Goal: Book appointment/travel/reservation

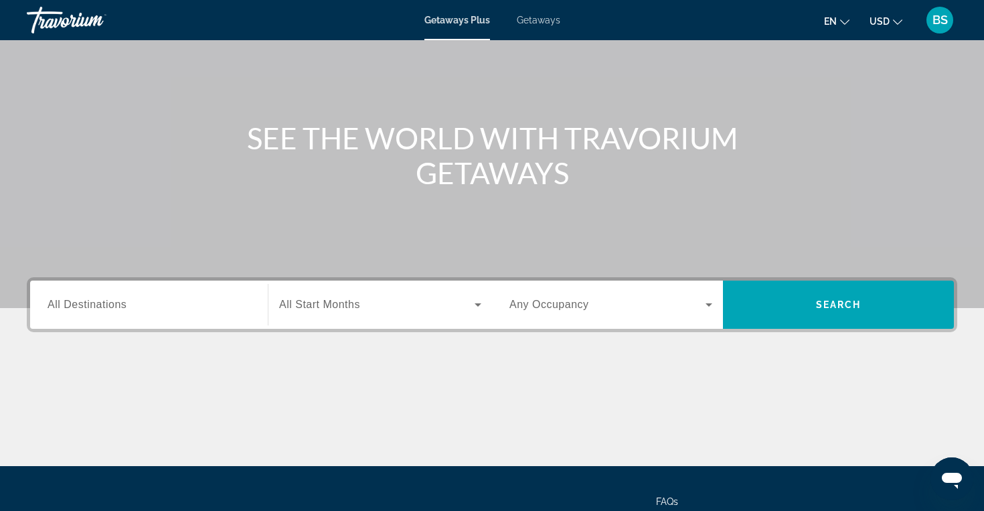
scroll to position [98, 0]
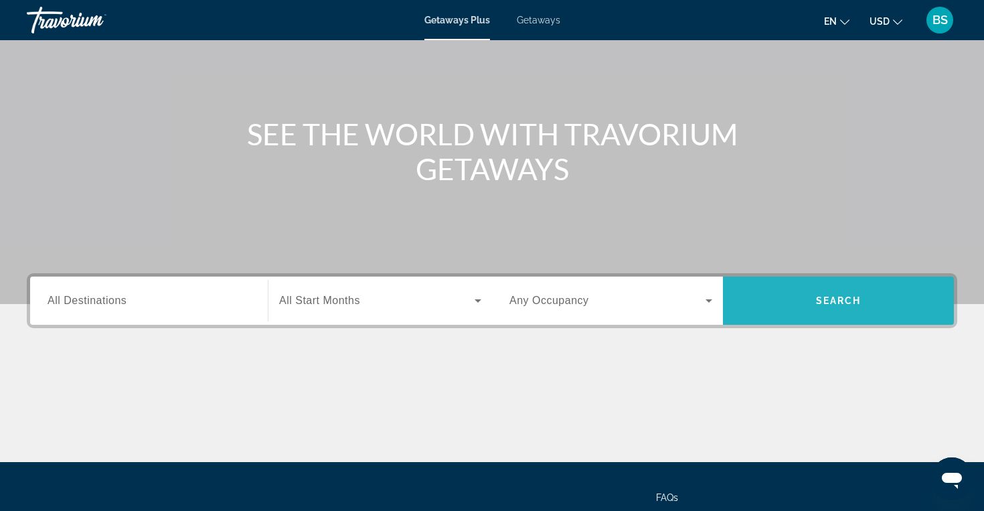
click at [763, 297] on span "Search widget" at bounding box center [838, 301] width 231 height 32
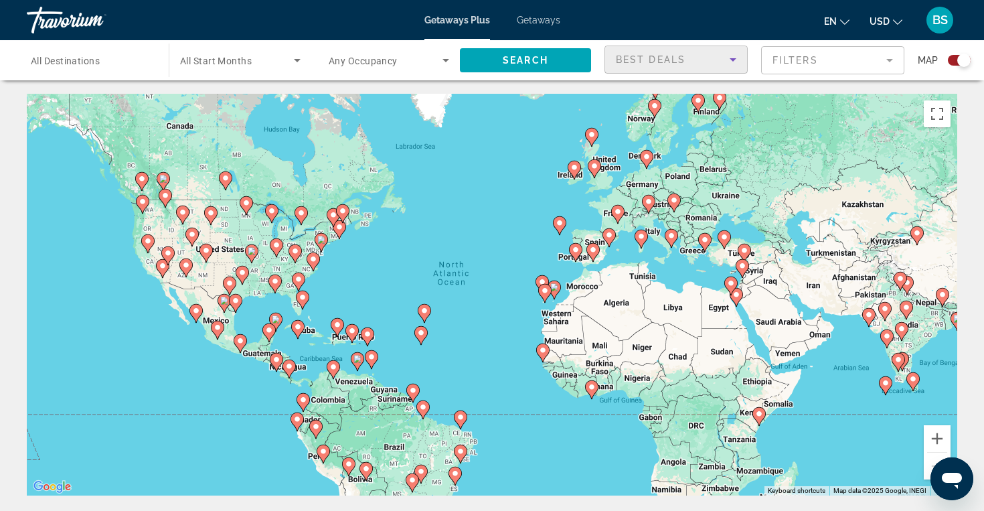
click at [733, 62] on icon "Sort by" at bounding box center [733, 60] width 16 height 16
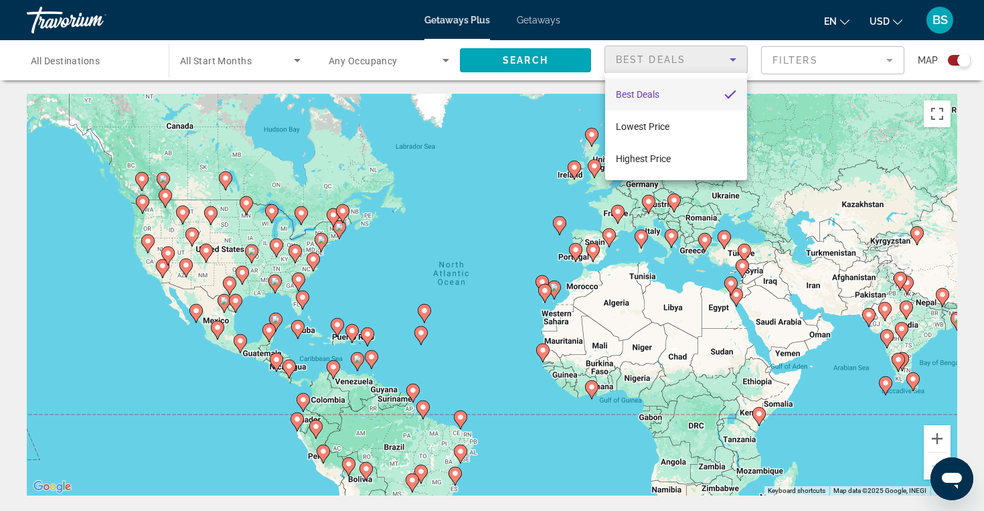
click at [536, 16] on div at bounding box center [492, 255] width 984 height 511
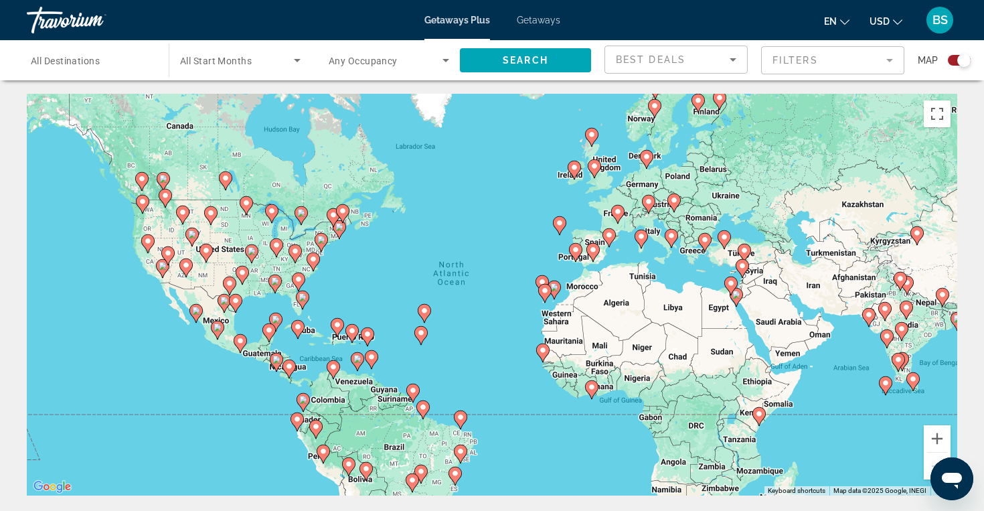
click at [536, 16] on span "Getaways" at bounding box center [539, 20] width 44 height 11
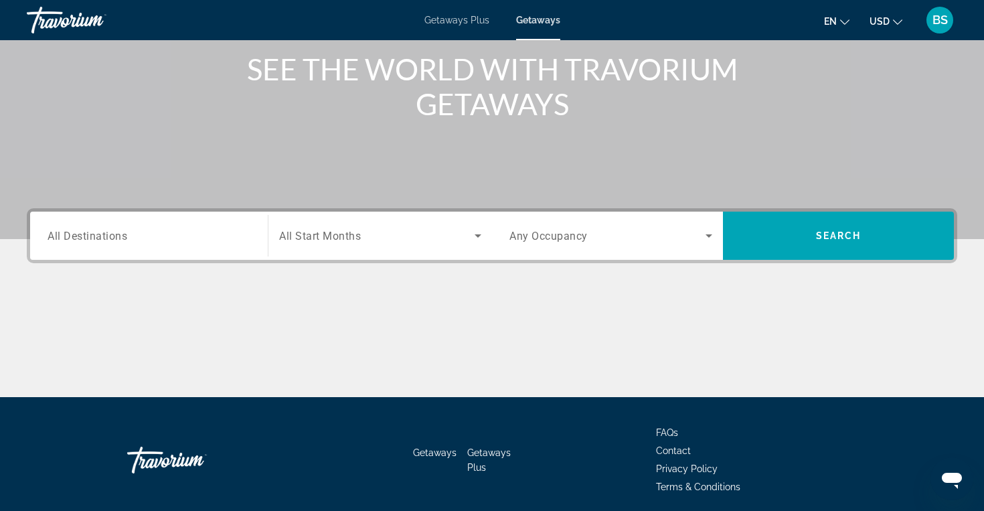
scroll to position [213, 0]
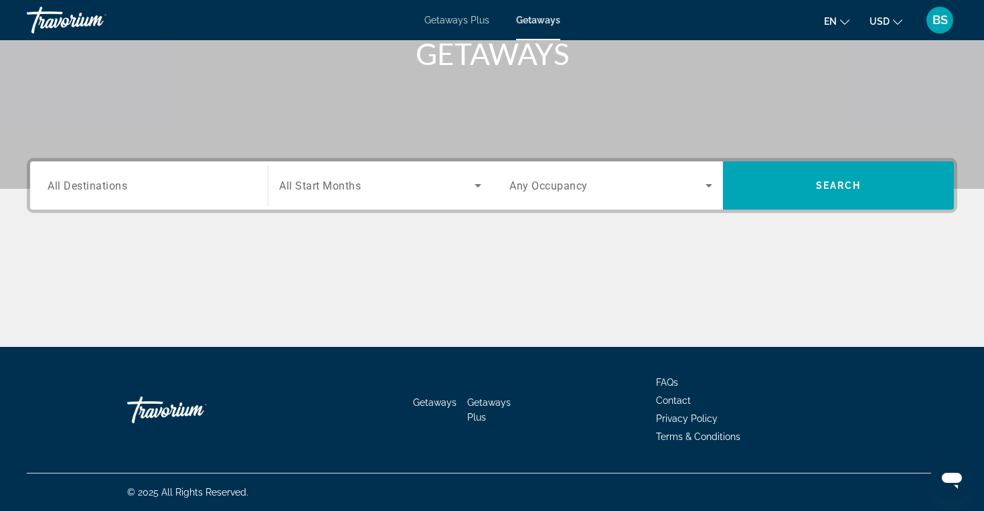
click at [177, 183] on input "Destination All Destinations" at bounding box center [149, 186] width 203 height 16
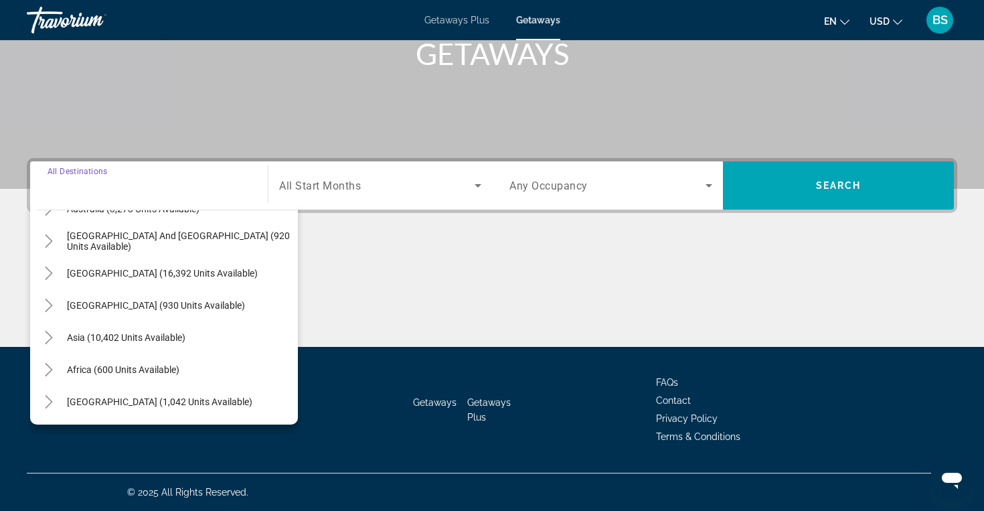
scroll to position [0, 0]
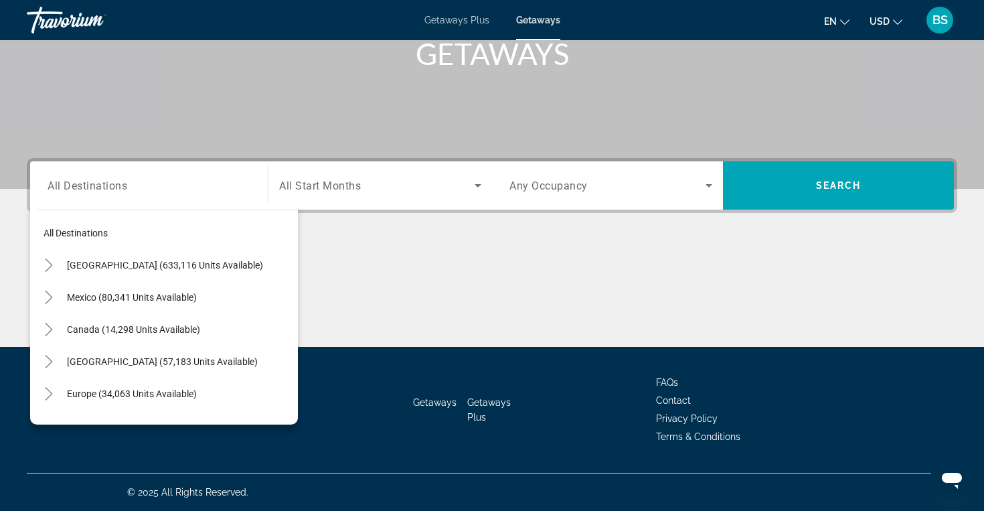
click at [465, 20] on span "Getaways Plus" at bounding box center [457, 20] width 65 height 11
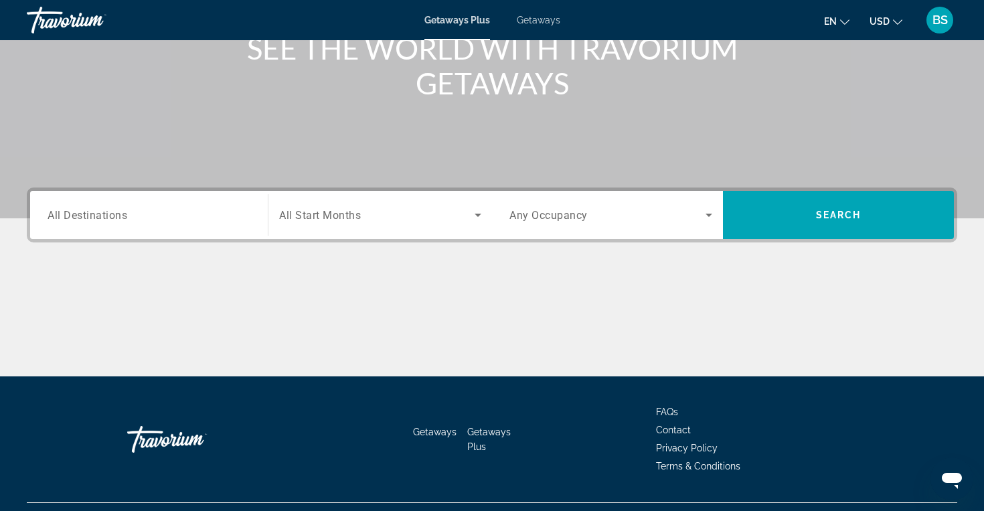
scroll to position [176, 0]
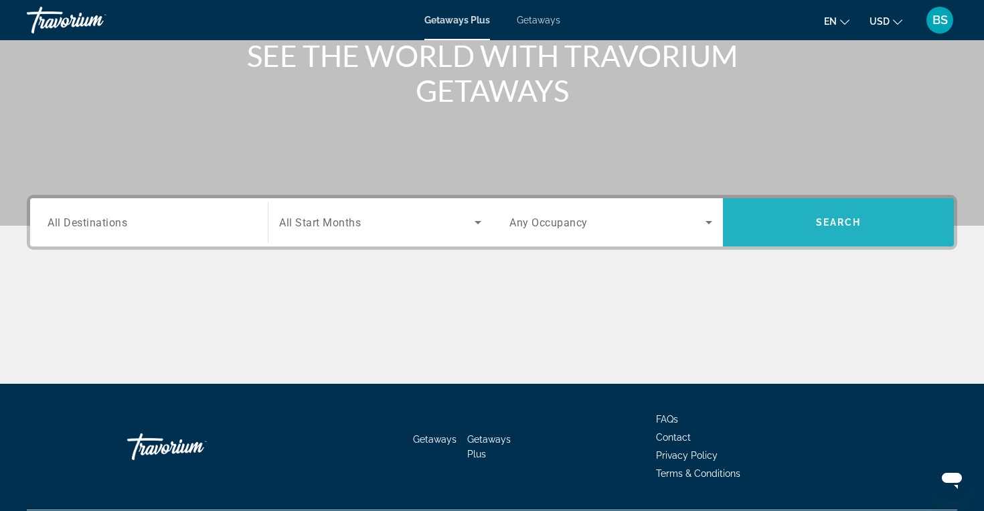
click at [793, 230] on span "Search widget" at bounding box center [838, 222] width 231 height 32
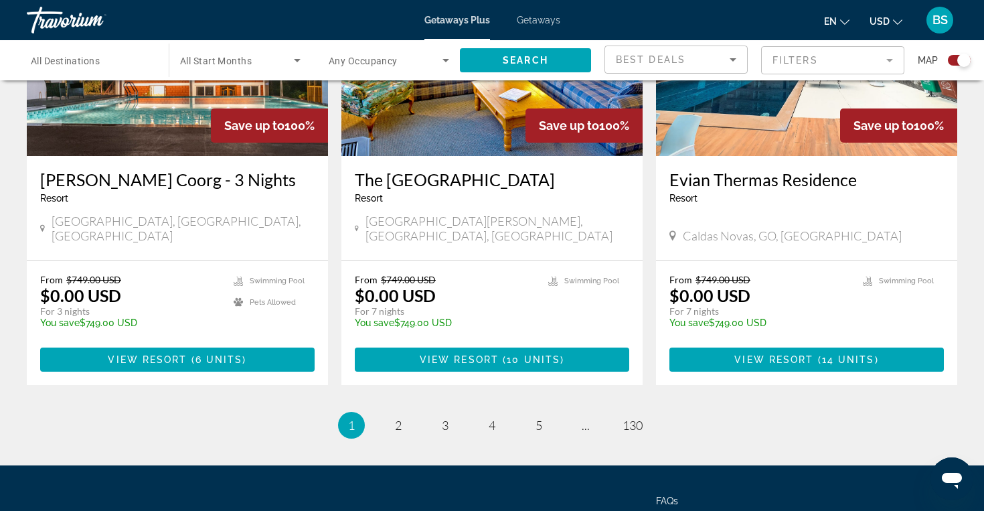
scroll to position [2049, 0]
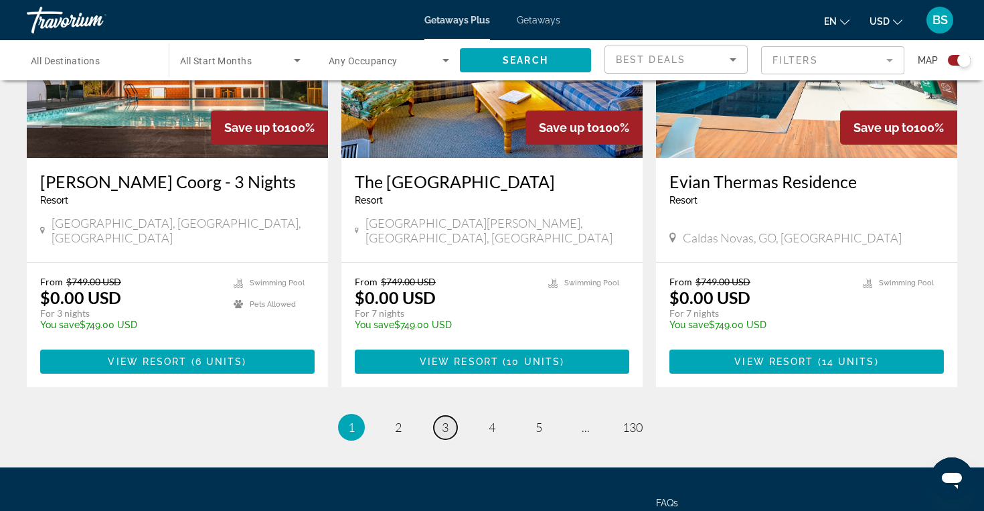
click at [445, 420] on span "3" at bounding box center [445, 427] width 7 height 15
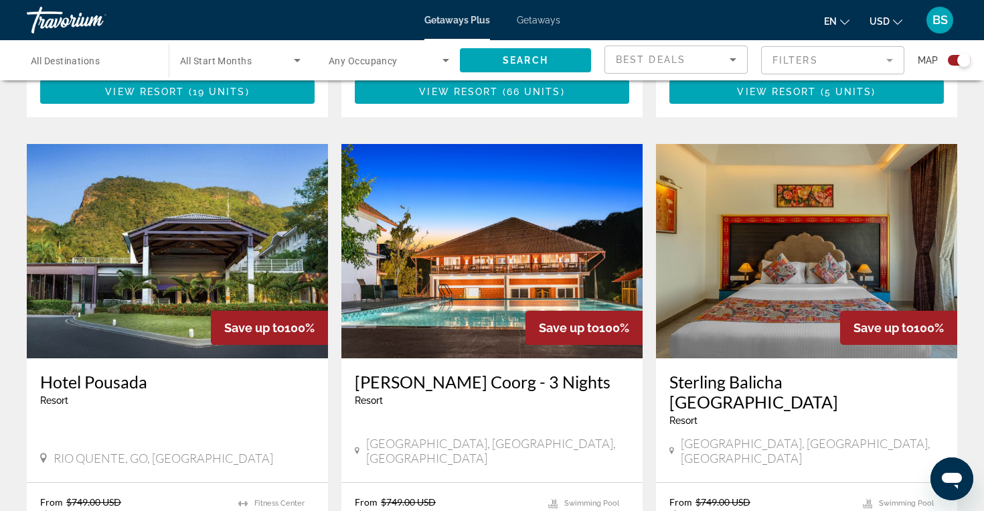
scroll to position [2070, 0]
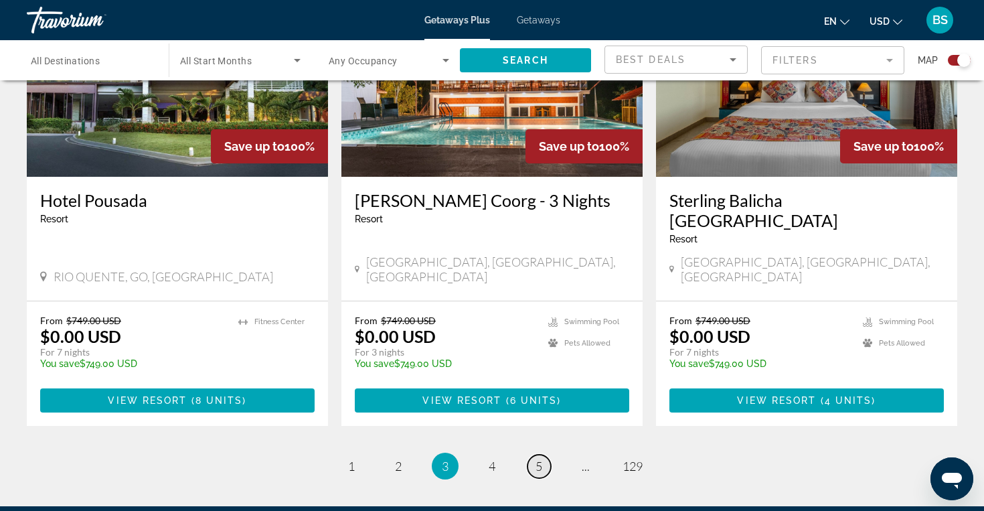
click at [539, 459] on span "5" at bounding box center [539, 466] width 7 height 15
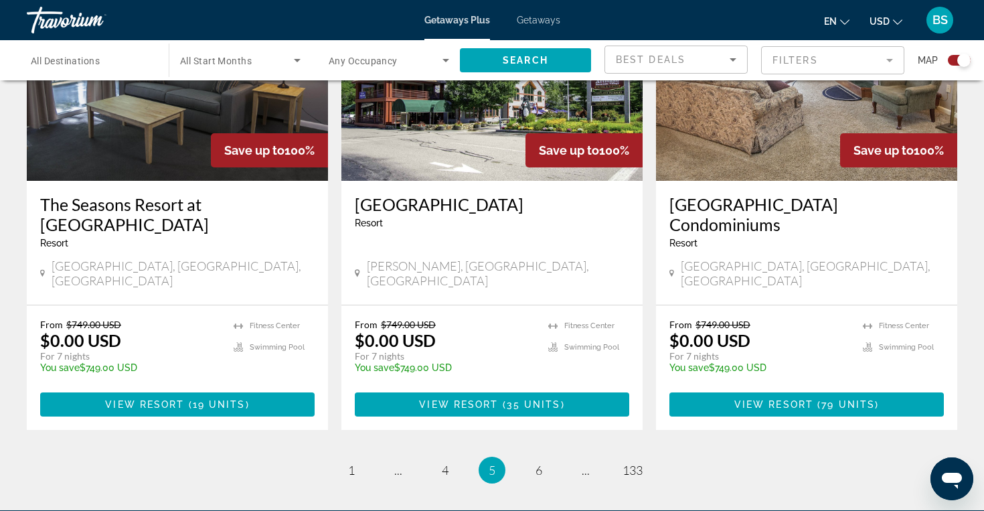
scroll to position [2111, 0]
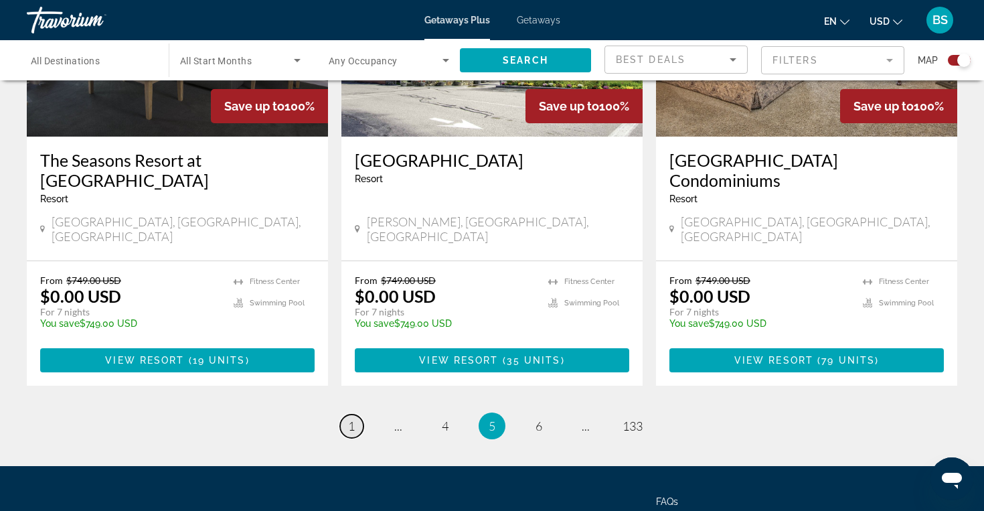
click at [354, 418] on span "1" at bounding box center [351, 425] width 7 height 15
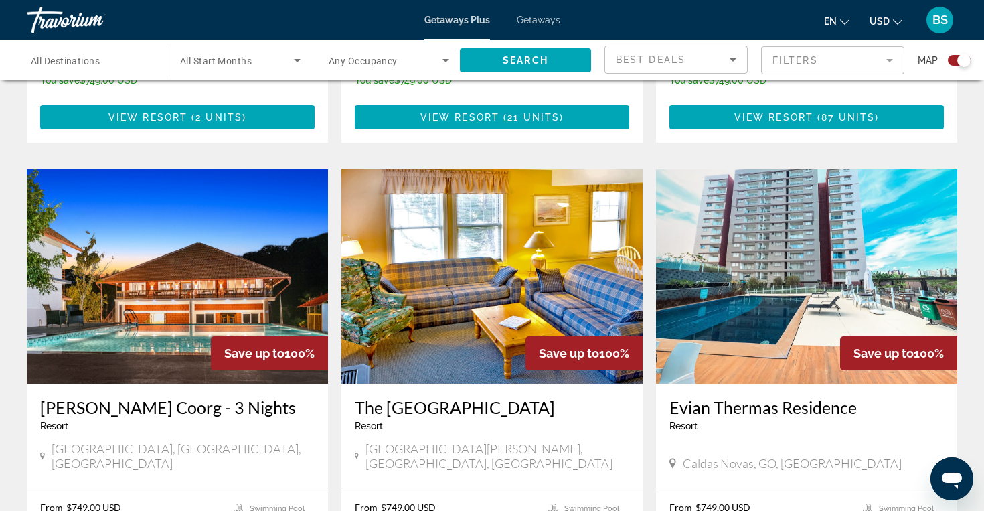
scroll to position [2070, 0]
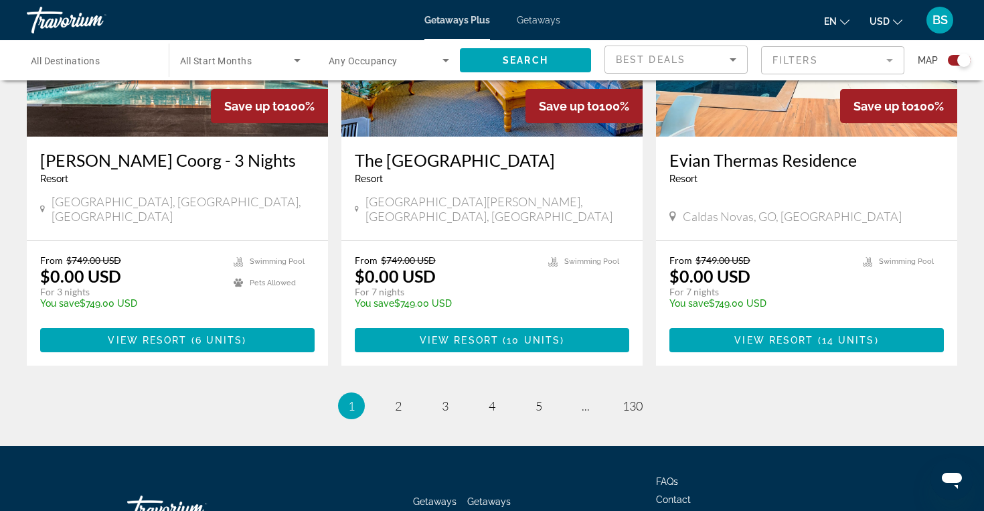
click at [535, 17] on span "Getaways" at bounding box center [539, 20] width 44 height 11
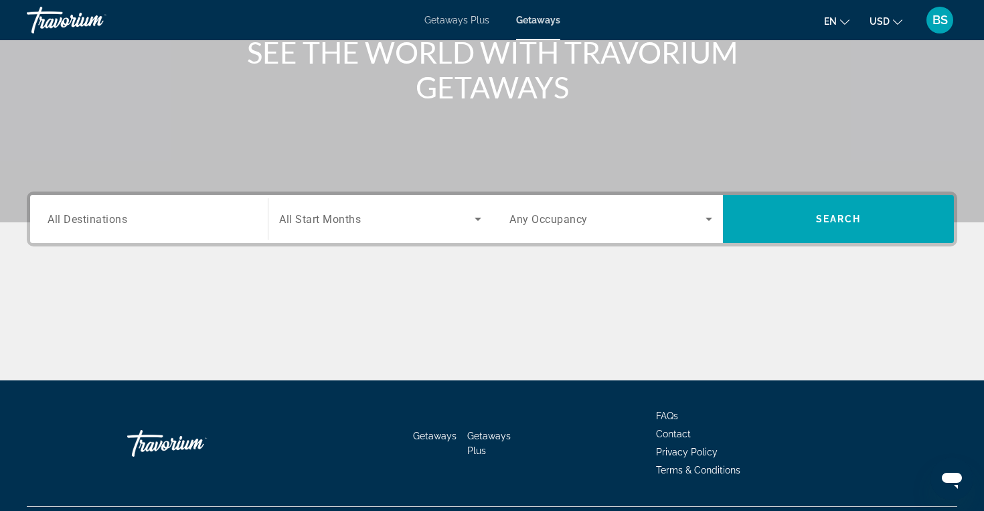
scroll to position [213, 0]
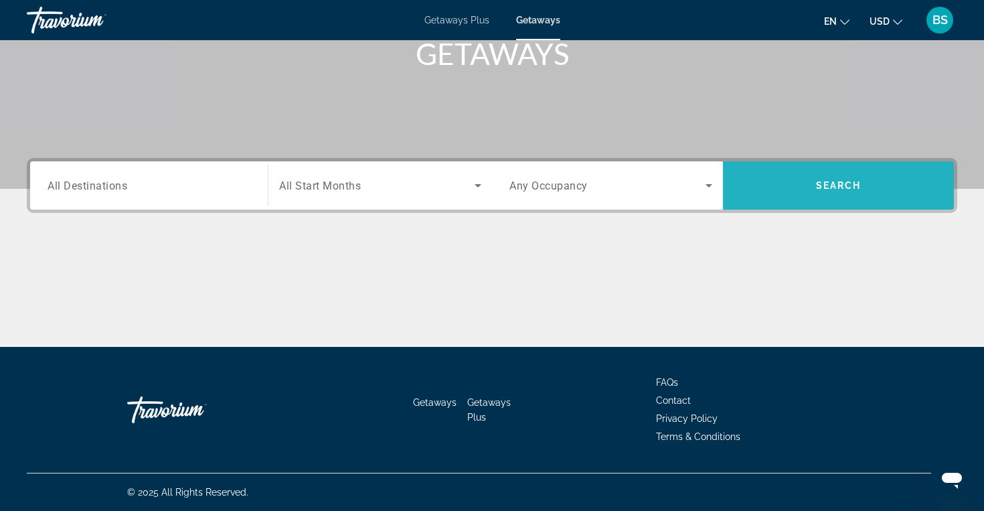
click at [881, 183] on span "Search widget" at bounding box center [838, 185] width 231 height 32
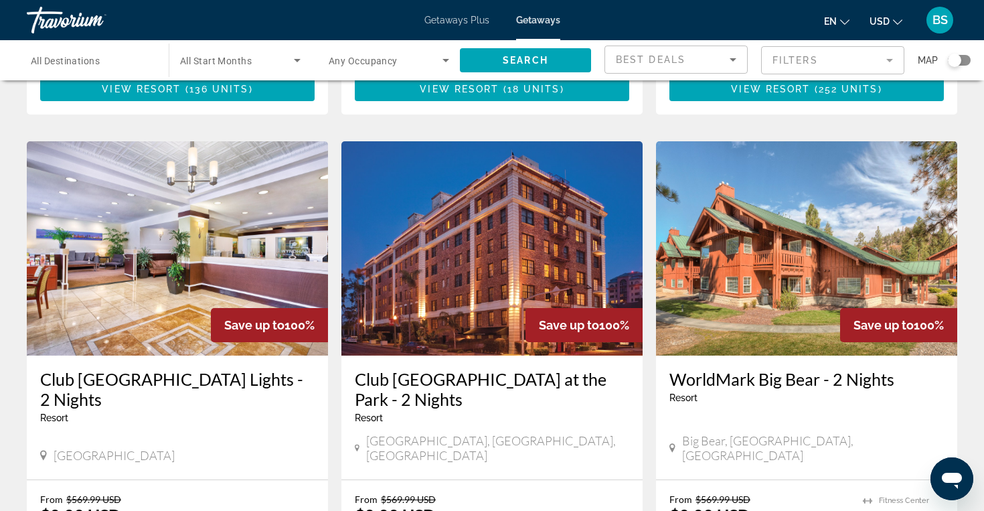
scroll to position [968, 0]
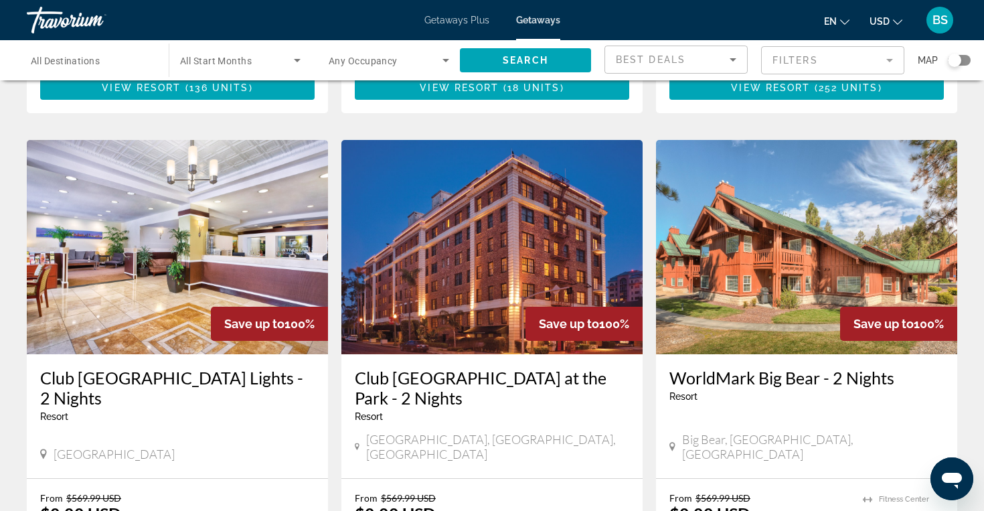
click at [114, 70] on div "Search widget" at bounding box center [91, 61] width 121 height 38
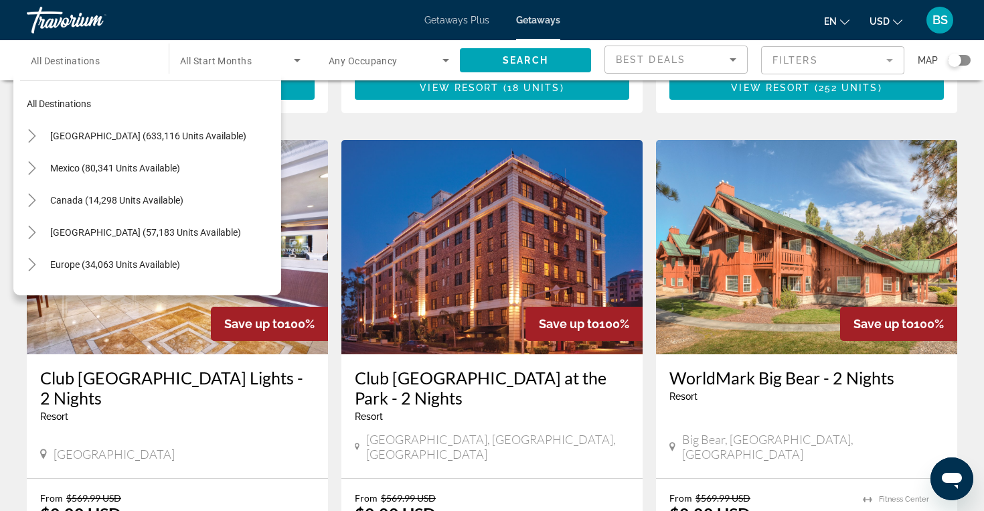
click at [218, 65] on span "All Start Months" at bounding box center [216, 61] width 72 height 11
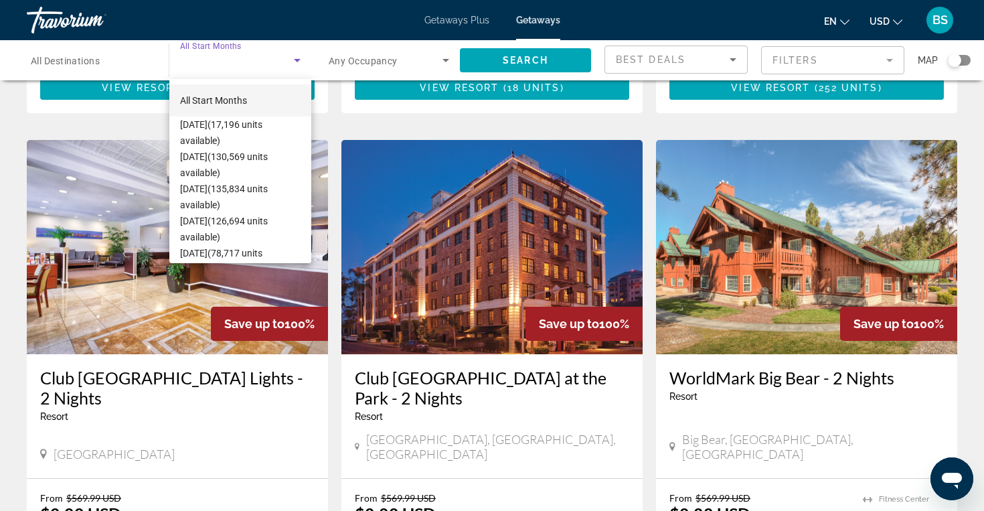
click at [362, 64] on div at bounding box center [492, 255] width 984 height 511
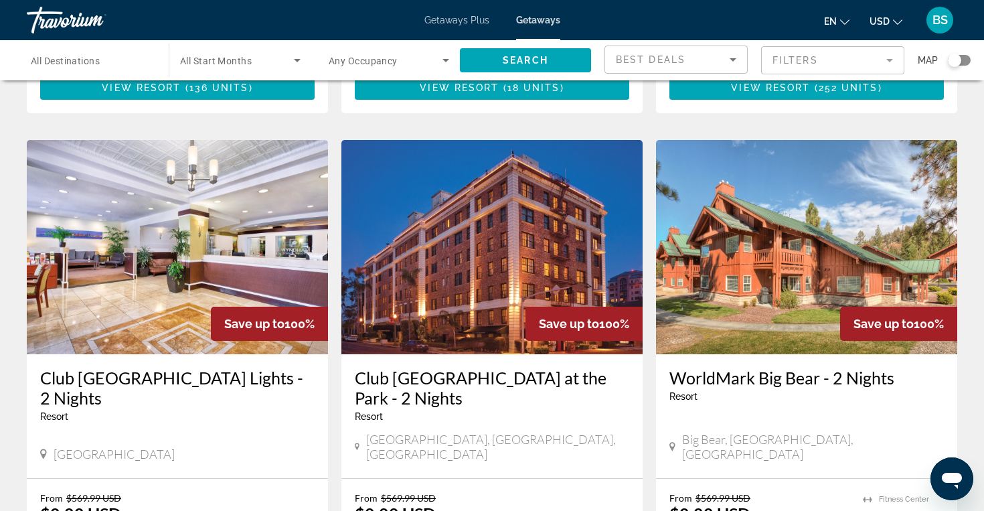
click at [362, 65] on span "Any Occupancy" at bounding box center [363, 61] width 69 height 11
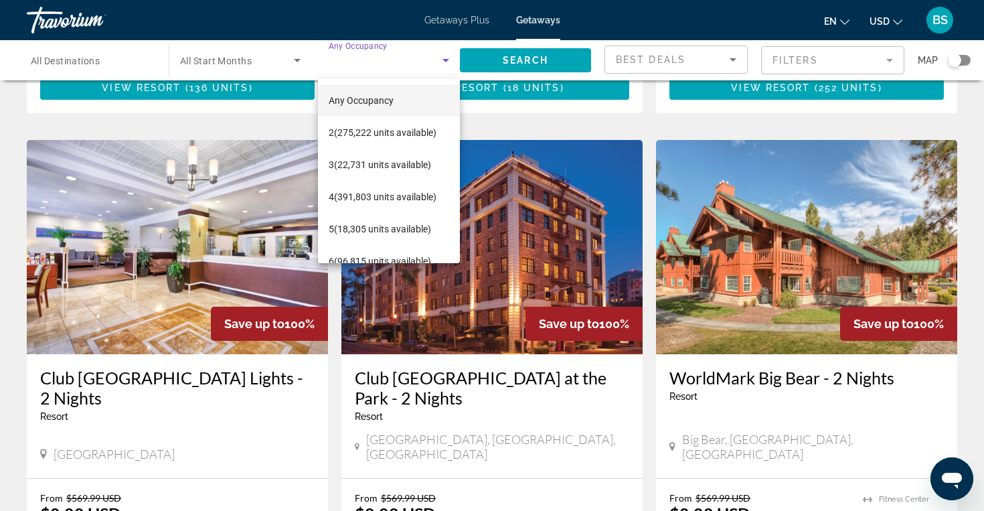
click at [362, 65] on div at bounding box center [492, 255] width 984 height 511
